Goal: Book appointment/travel/reservation

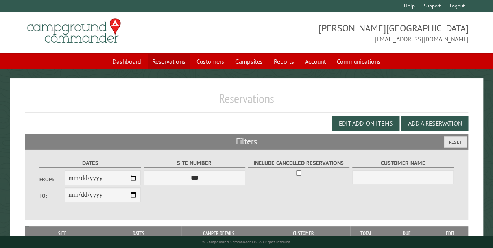
click at [166, 55] on link "Reservations" at bounding box center [169, 61] width 43 height 15
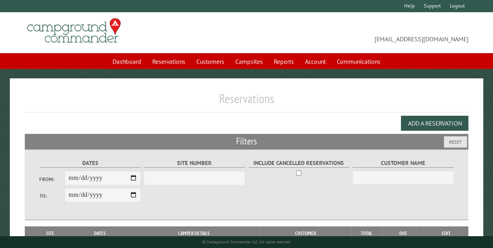
select select "***"
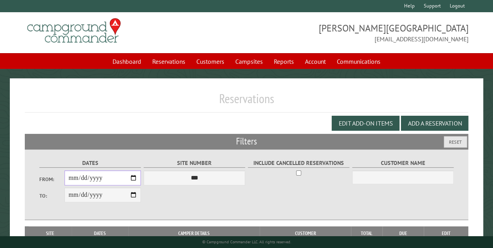
click at [134, 178] on input "From:" at bounding box center [103, 177] width 76 height 15
type input "**********"
